Goal: Task Accomplishment & Management: Manage account settings

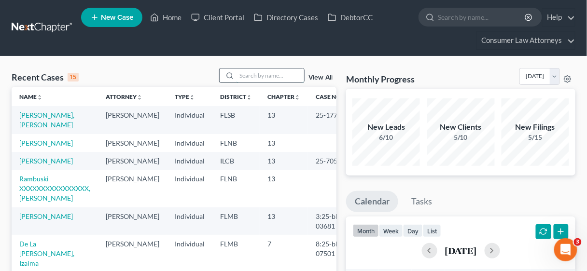
click at [257, 72] on input "search" at bounding box center [271, 76] width 68 height 14
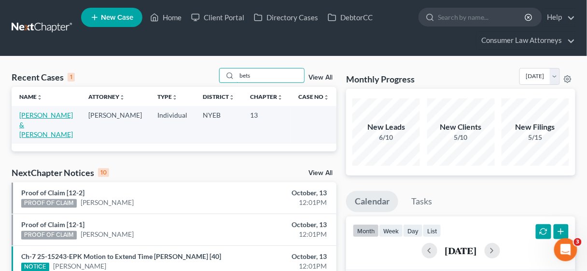
type input "bets"
click at [40, 113] on link "[PERSON_NAME] & [PERSON_NAME]" at bounding box center [46, 125] width 54 height 28
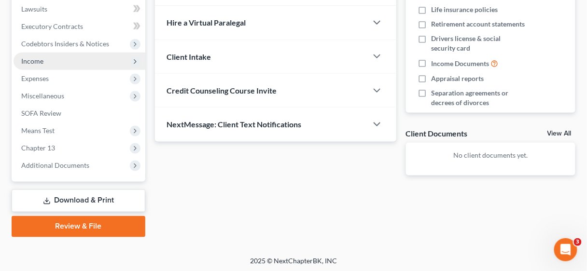
scroll to position [275, 0]
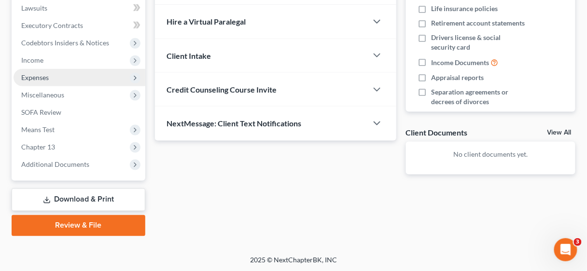
click at [31, 78] on span "Expenses" at bounding box center [35, 77] width 28 height 8
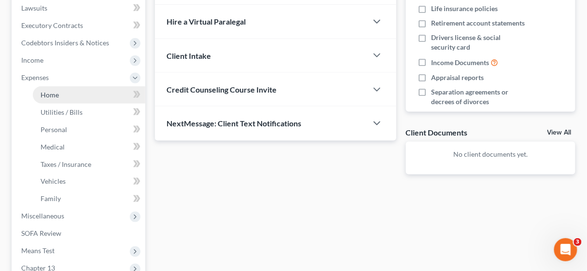
click at [44, 94] on span "Home" at bounding box center [50, 95] width 18 height 8
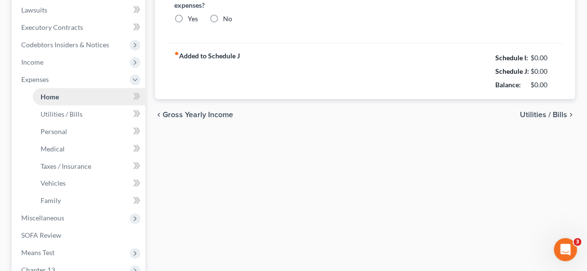
type input "1,912.78"
type input "0.00"
radio input "true"
type input "0.00"
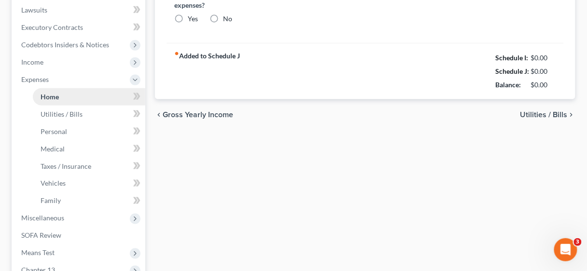
type input "0.00"
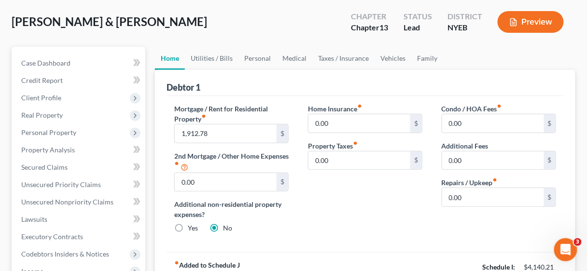
scroll to position [39, 0]
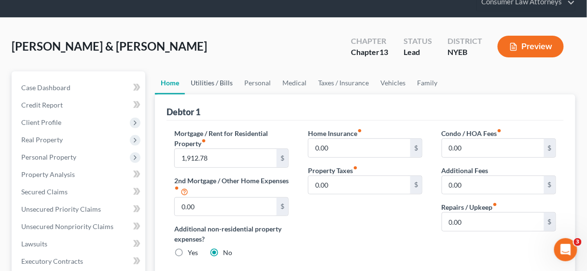
click at [200, 79] on link "Utilities / Bills" at bounding box center [212, 82] width 54 height 23
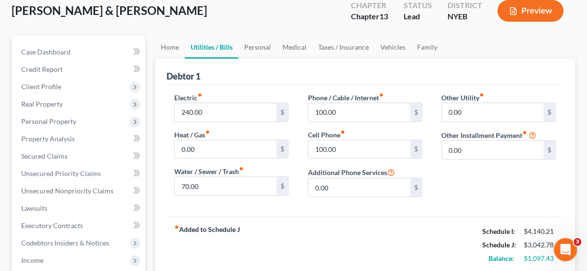
scroll to position [77, 0]
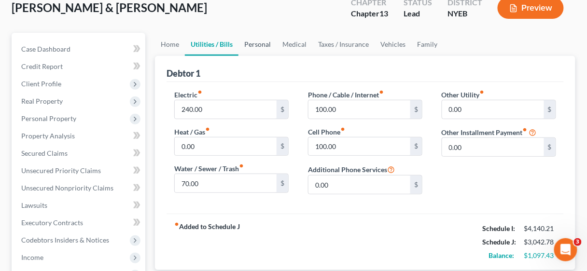
click at [257, 40] on link "Personal" at bounding box center [258, 44] width 38 height 23
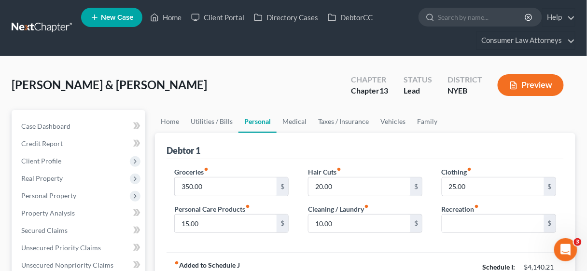
scroll to position [39, 0]
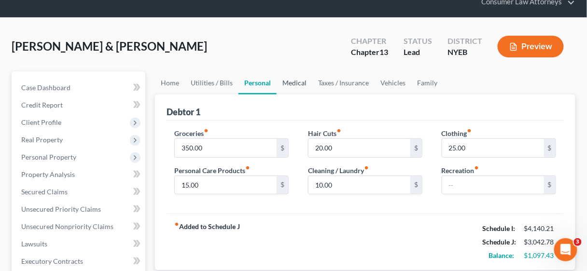
click at [289, 78] on link "Medical" at bounding box center [295, 82] width 36 height 23
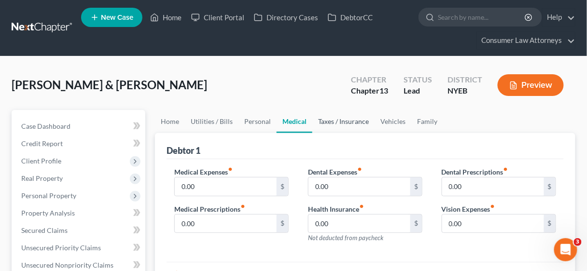
click at [345, 125] on link "Taxes / Insurance" at bounding box center [344, 121] width 62 height 23
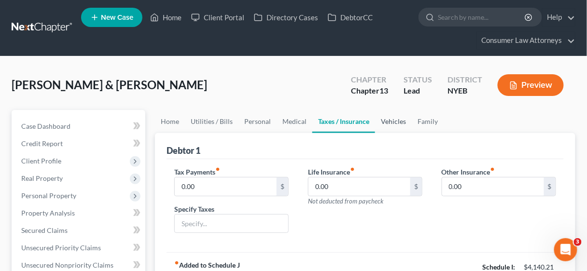
click at [389, 119] on link "Vehicles" at bounding box center [393, 121] width 37 height 23
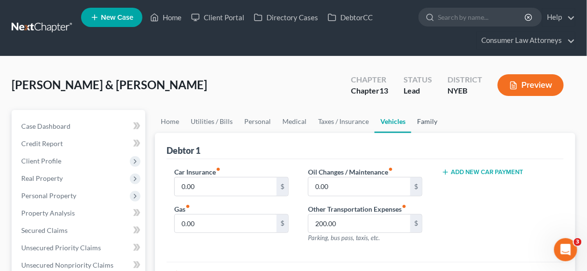
click at [423, 117] on link "Family" at bounding box center [428, 121] width 32 height 23
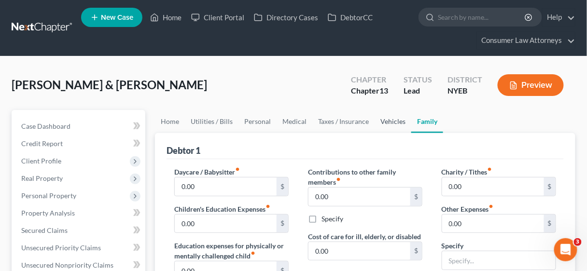
click at [398, 119] on link "Vehicles" at bounding box center [393, 121] width 37 height 23
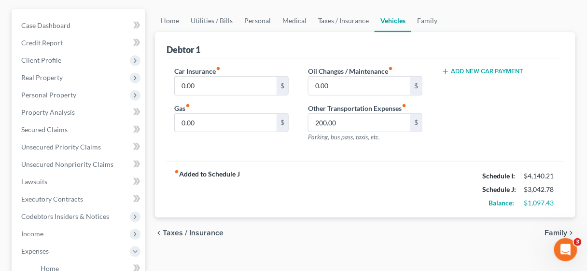
scroll to position [155, 0]
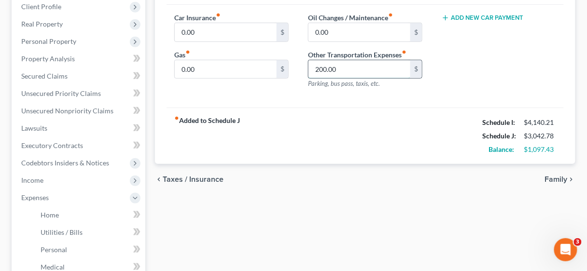
click at [351, 70] on input "200.00" at bounding box center [360, 69] width 102 height 18
drag, startPoint x: 361, startPoint y: 66, endPoint x: 307, endPoint y: 66, distance: 54.1
click at [307, 66] on div "Oil Changes / Maintenance fiber_manual_record 0.00 $ Other Transportation Expen…" at bounding box center [366, 55] width 134 height 84
type input "200.00"
click at [312, 113] on div "fiber_manual_record Added to Schedule J Schedule I: $4,140.21 Schedule J: $3,04…" at bounding box center [366, 136] width 398 height 57
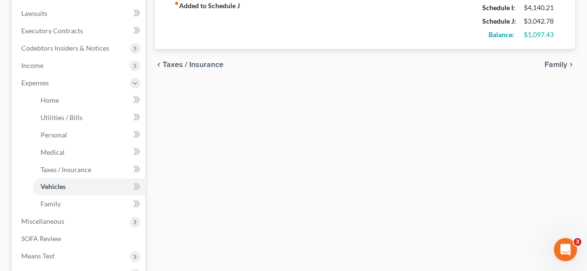
scroll to position [271, 0]
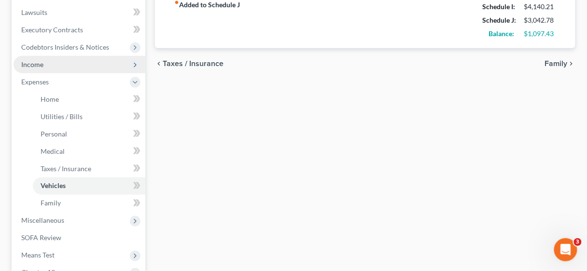
click at [41, 64] on span "Income" at bounding box center [32, 64] width 22 height 8
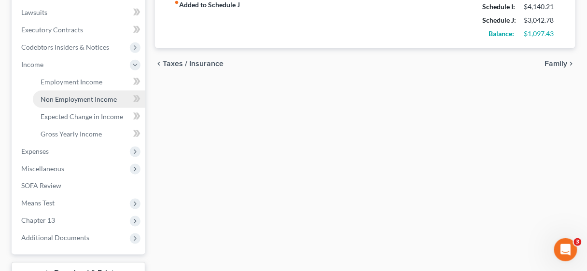
click at [57, 97] on span "Non Employment Income" at bounding box center [79, 99] width 76 height 8
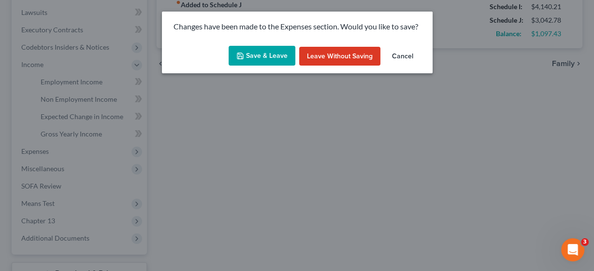
click at [252, 56] on button "Save & Leave" at bounding box center [261, 56] width 67 height 20
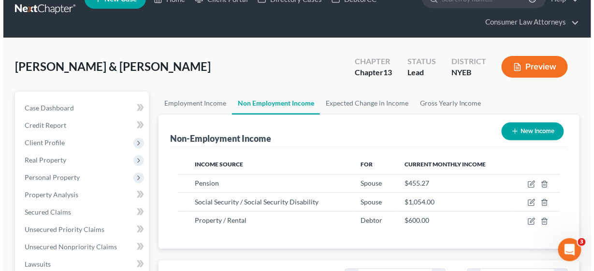
scroll to position [39, 0]
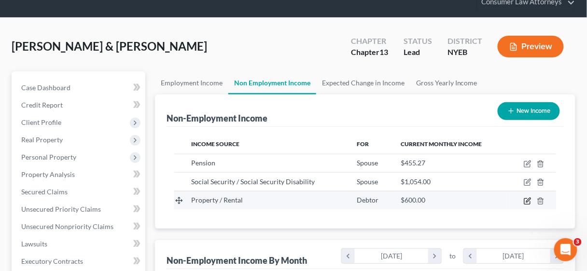
click at [527, 198] on icon "button" at bounding box center [528, 202] width 8 height 8
select select "9"
select select "0"
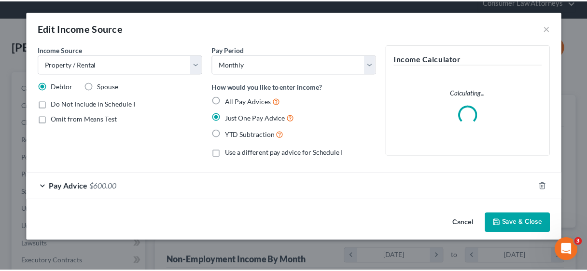
scroll to position [171, 237]
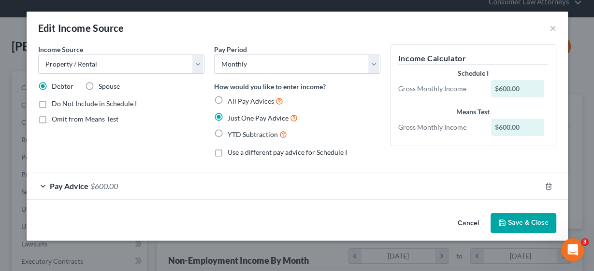
click at [540, 223] on button "Save & Close" at bounding box center [523, 224] width 66 height 20
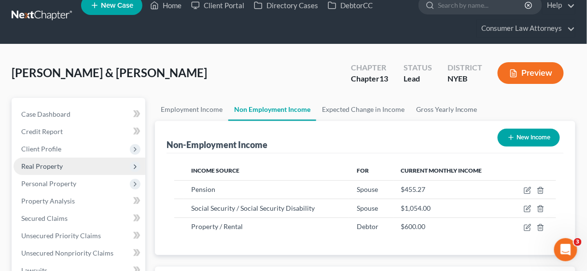
scroll to position [0, 0]
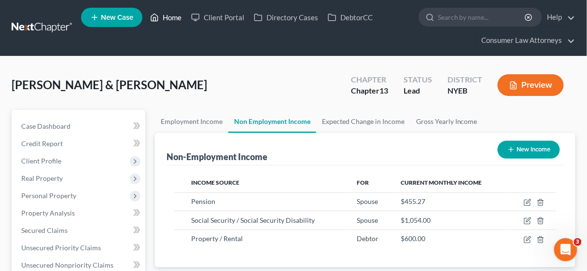
click at [172, 13] on link "Home" at bounding box center [165, 17] width 41 height 17
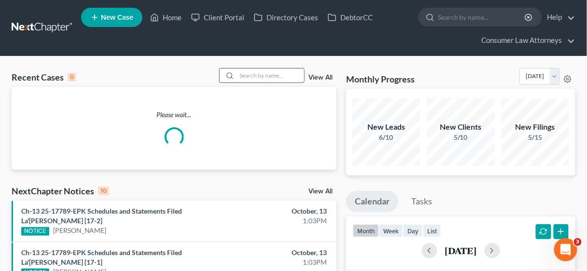
click at [264, 79] on input "search" at bounding box center [271, 76] width 68 height 14
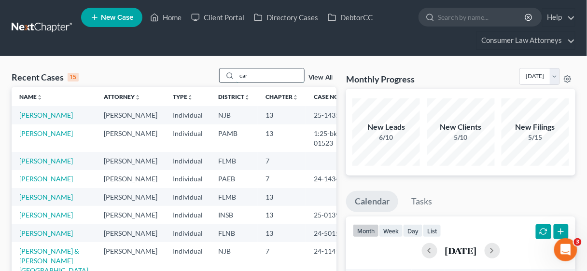
click at [258, 72] on input "car" at bounding box center [271, 76] width 68 height 14
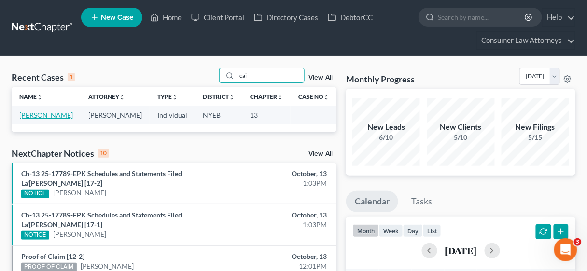
type input "cai"
click at [54, 114] on link "[PERSON_NAME]" at bounding box center [46, 115] width 54 height 8
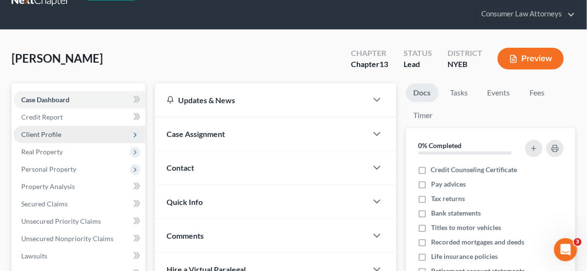
scroll to position [39, 0]
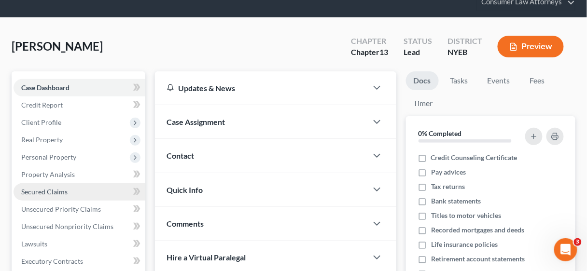
click at [45, 192] on span "Secured Claims" at bounding box center [44, 192] width 46 height 8
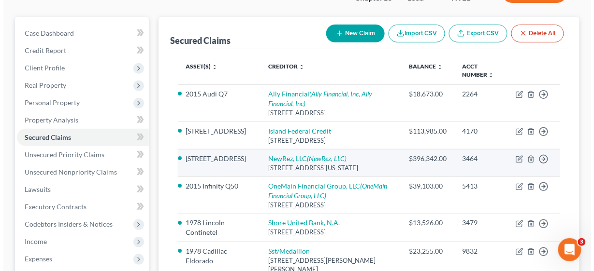
scroll to position [77, 0]
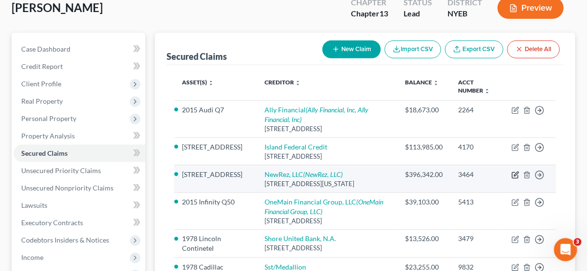
click at [514, 173] on icon "button" at bounding box center [516, 175] width 8 height 8
select select "39"
select select "12"
select select "2"
select select "0"
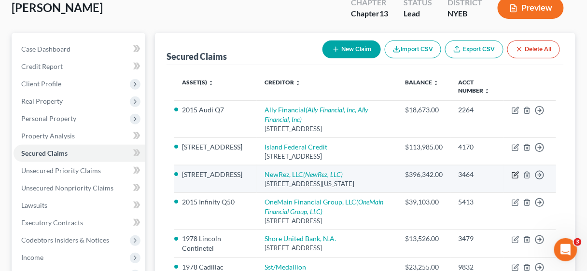
select select "0"
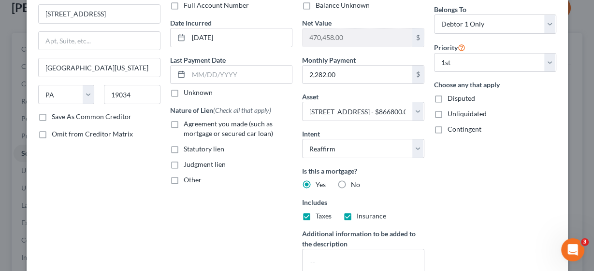
click at [184, 121] on label "Agreement you made (such as mortgage or secured car loan)" at bounding box center [238, 128] width 109 height 19
click at [187, 121] on input "Agreement you made (such as mortgage or secured car loan)" at bounding box center [190, 122] width 6 height 6
checkbox input "true"
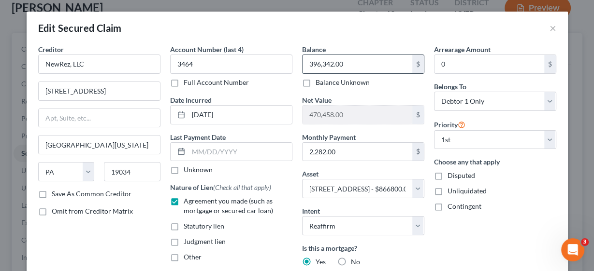
click at [349, 62] on input "396,342.00" at bounding box center [357, 64] width 110 height 18
type input "381,392.42"
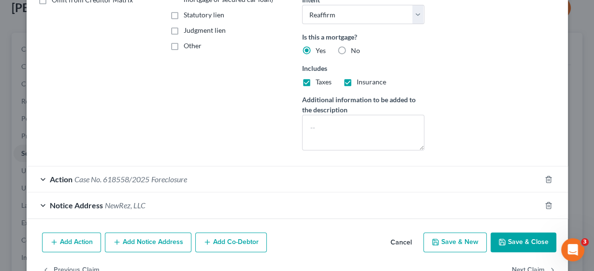
scroll to position [232, 0]
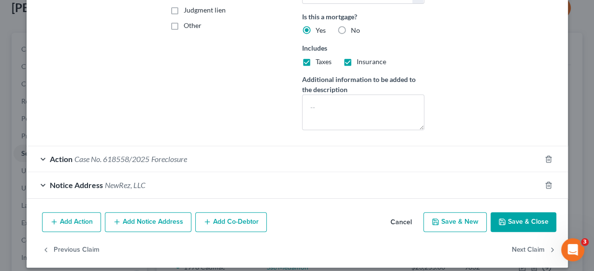
click at [511, 221] on button "Save & Close" at bounding box center [523, 223] width 66 height 20
select select
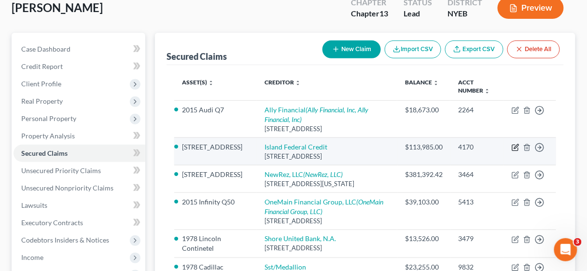
click at [515, 145] on icon "button" at bounding box center [516, 148] width 8 height 8
select select "35"
select select "2"
select select "0"
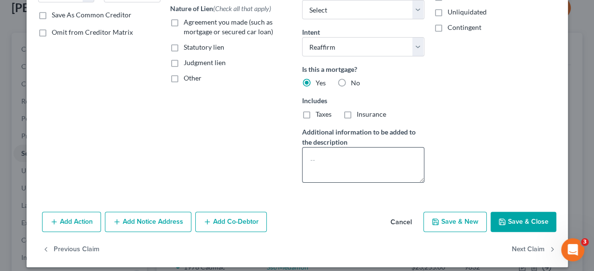
scroll to position [185, 0]
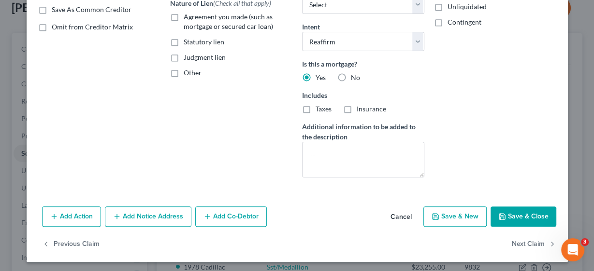
click at [508, 212] on button "Save & Close" at bounding box center [523, 217] width 66 height 20
select select "1"
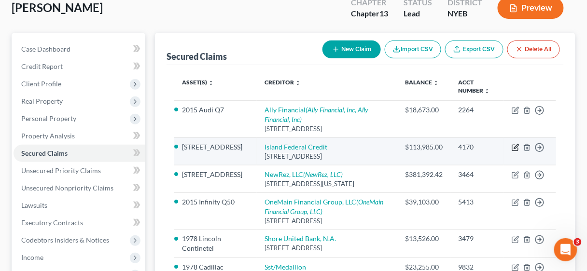
click at [513, 148] on icon "button" at bounding box center [516, 148] width 6 height 6
select select "35"
select select "12"
select select "2"
select select "0"
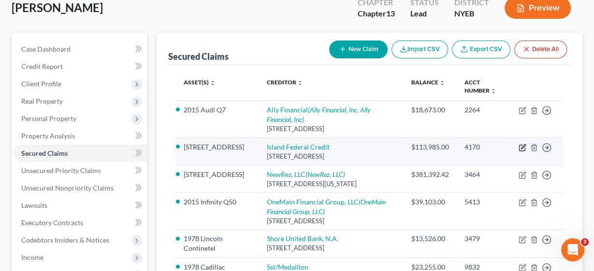
select select "0"
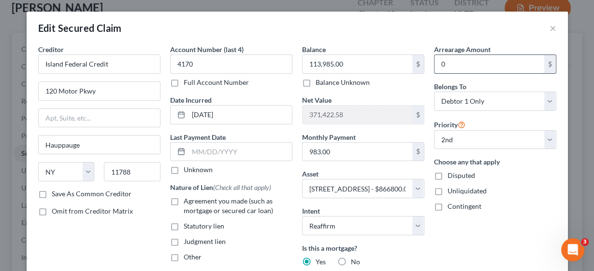
click at [480, 68] on input "0" at bounding box center [489, 64] width 110 height 18
click at [506, 207] on div "Contingent" at bounding box center [495, 207] width 122 height 10
click at [184, 199] on label "Agreement you made (such as mortgage or secured car loan)" at bounding box center [238, 206] width 109 height 19
click at [187, 199] on input "Agreement you made (such as mortgage or secured car loan)" at bounding box center [190, 200] width 6 height 6
checkbox input "true"
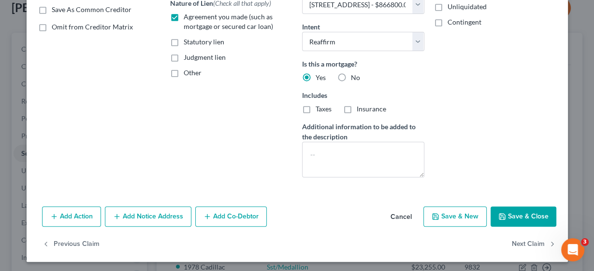
click at [525, 209] on button "Save & Close" at bounding box center [523, 217] width 66 height 20
select select "12"
select select "0"
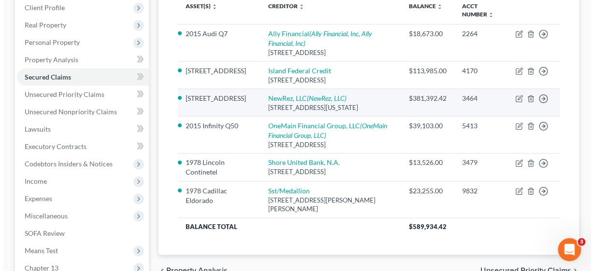
scroll to position [155, 0]
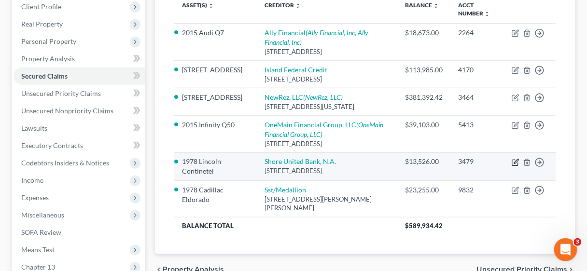
click at [515, 164] on icon "button" at bounding box center [516, 161] width 4 height 4
select select "21"
select select "0"
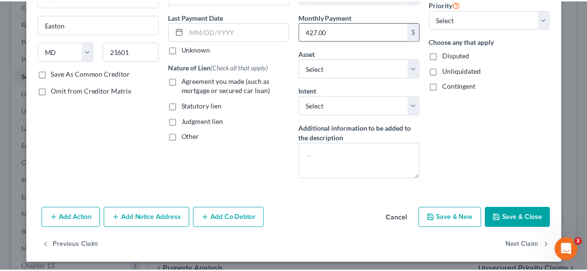
scroll to position [122, 0]
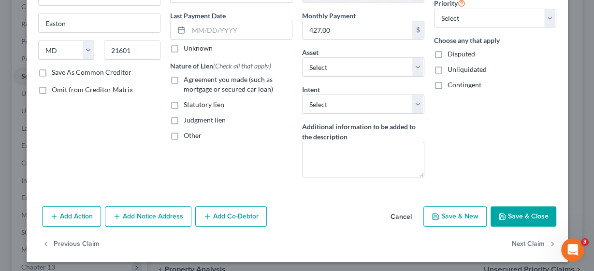
click at [184, 78] on label "Agreement you made (such as mortgage or secured car loan)" at bounding box center [238, 84] width 109 height 19
click at [187, 78] on input "Agreement you made (such as mortgage or secured car loan)" at bounding box center [190, 78] width 6 height 6
checkbox input "true"
click at [520, 214] on button "Save & Close" at bounding box center [523, 217] width 66 height 20
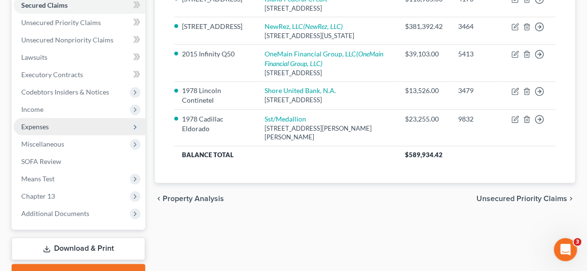
scroll to position [232, 0]
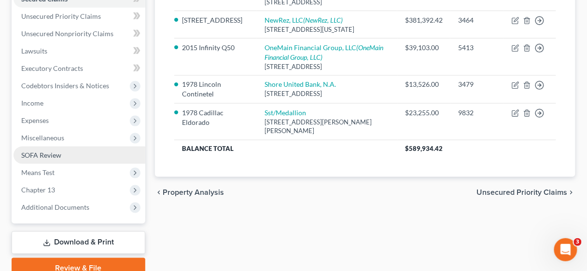
click at [47, 152] on span "SOFA Review" at bounding box center [41, 155] width 40 height 8
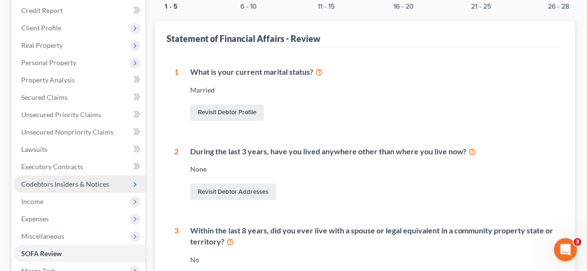
scroll to position [155, 0]
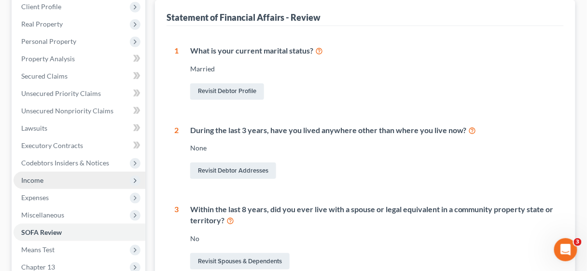
click at [34, 180] on span "Income" at bounding box center [32, 180] width 22 height 8
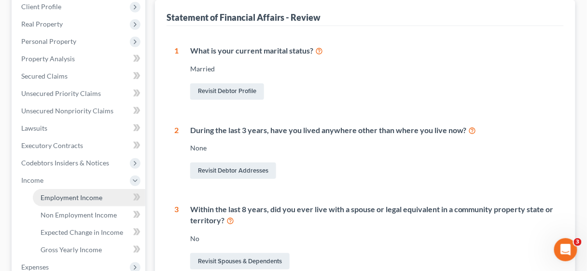
click at [68, 197] on span "Employment Income" at bounding box center [72, 198] width 62 height 8
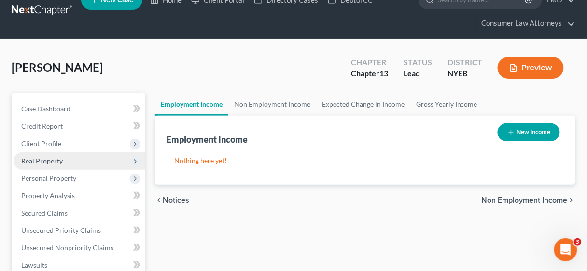
scroll to position [39, 0]
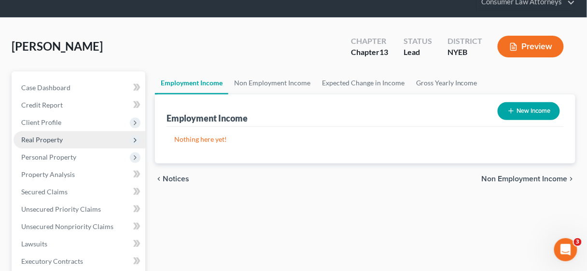
click at [56, 141] on span "Real Property" at bounding box center [42, 140] width 42 height 8
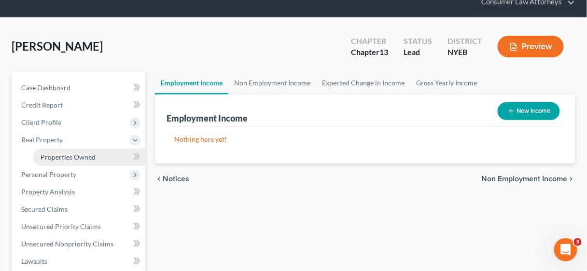
click at [66, 158] on span "Properties Owned" at bounding box center [68, 157] width 55 height 8
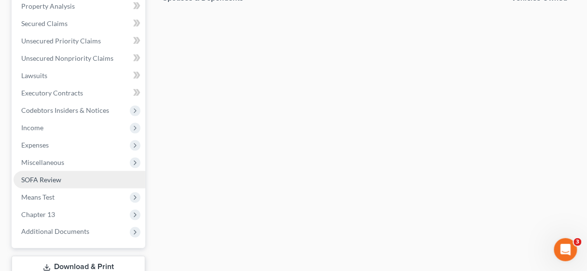
scroll to position [232, 0]
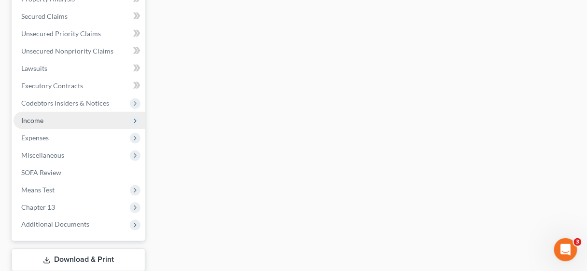
click at [36, 121] on span "Income" at bounding box center [32, 120] width 22 height 8
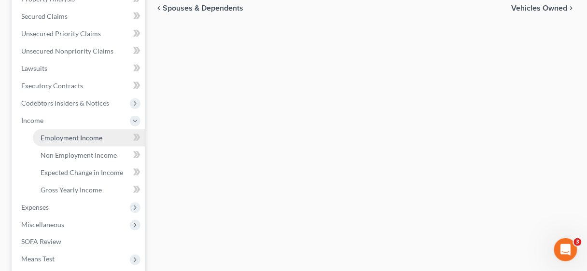
click at [86, 143] on link "Employment Income" at bounding box center [89, 137] width 113 height 17
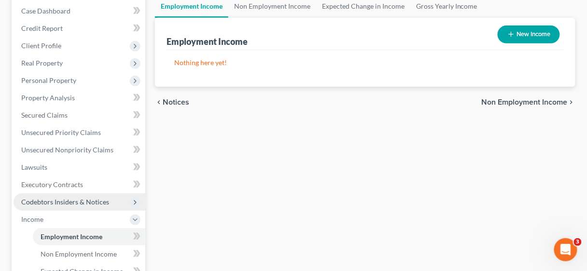
scroll to position [116, 0]
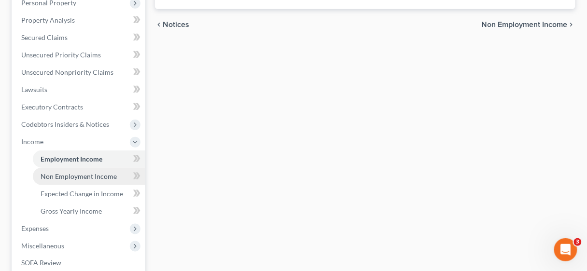
click at [62, 175] on span "Non Employment Income" at bounding box center [79, 176] width 76 height 8
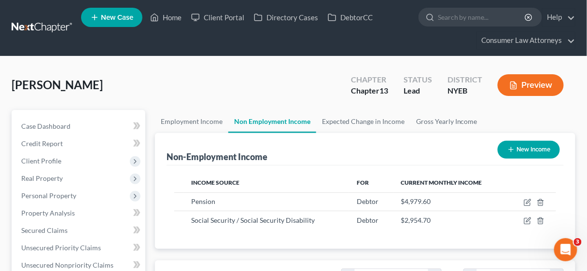
scroll to position [171, 234]
click at [516, 39] on link "Consumer Law Attorneys" at bounding box center [526, 40] width 98 height 17
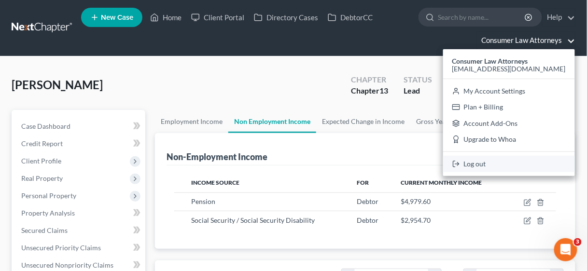
click at [484, 167] on link "Log out" at bounding box center [509, 164] width 132 height 16
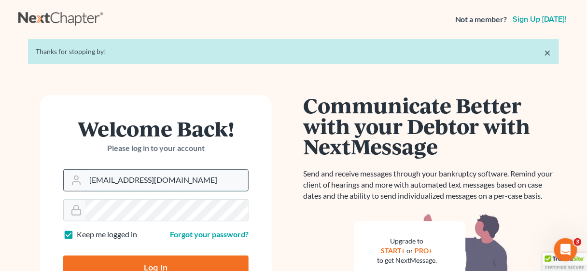
drag, startPoint x: 206, startPoint y: 183, endPoint x: 85, endPoint y: 182, distance: 120.8
click at [85, 182] on div "[EMAIL_ADDRESS][DOMAIN_NAME]" at bounding box center [155, 181] width 185 height 22
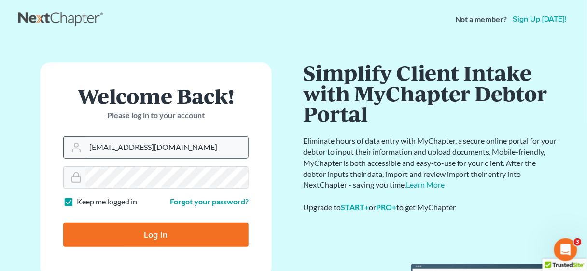
click at [220, 146] on input "[EMAIL_ADDRESS][DOMAIN_NAME]" at bounding box center [167, 147] width 163 height 21
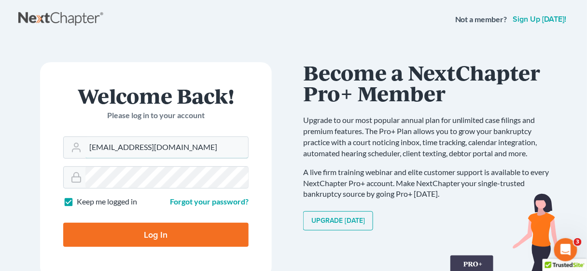
type input "ykim@consumerlawattorneys.com"
click at [201, 229] on input "Log In" at bounding box center [155, 235] width 185 height 24
type input "Thinking..."
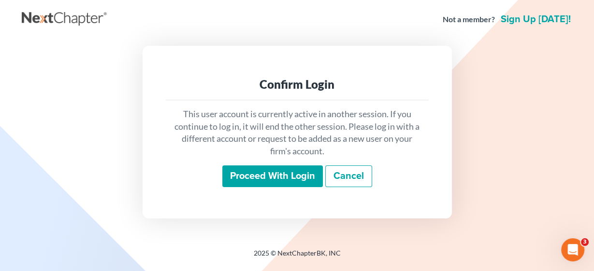
click at [265, 171] on input "Proceed with login" at bounding box center [272, 177] width 100 height 22
